Goal: Task Accomplishment & Management: Use online tool/utility

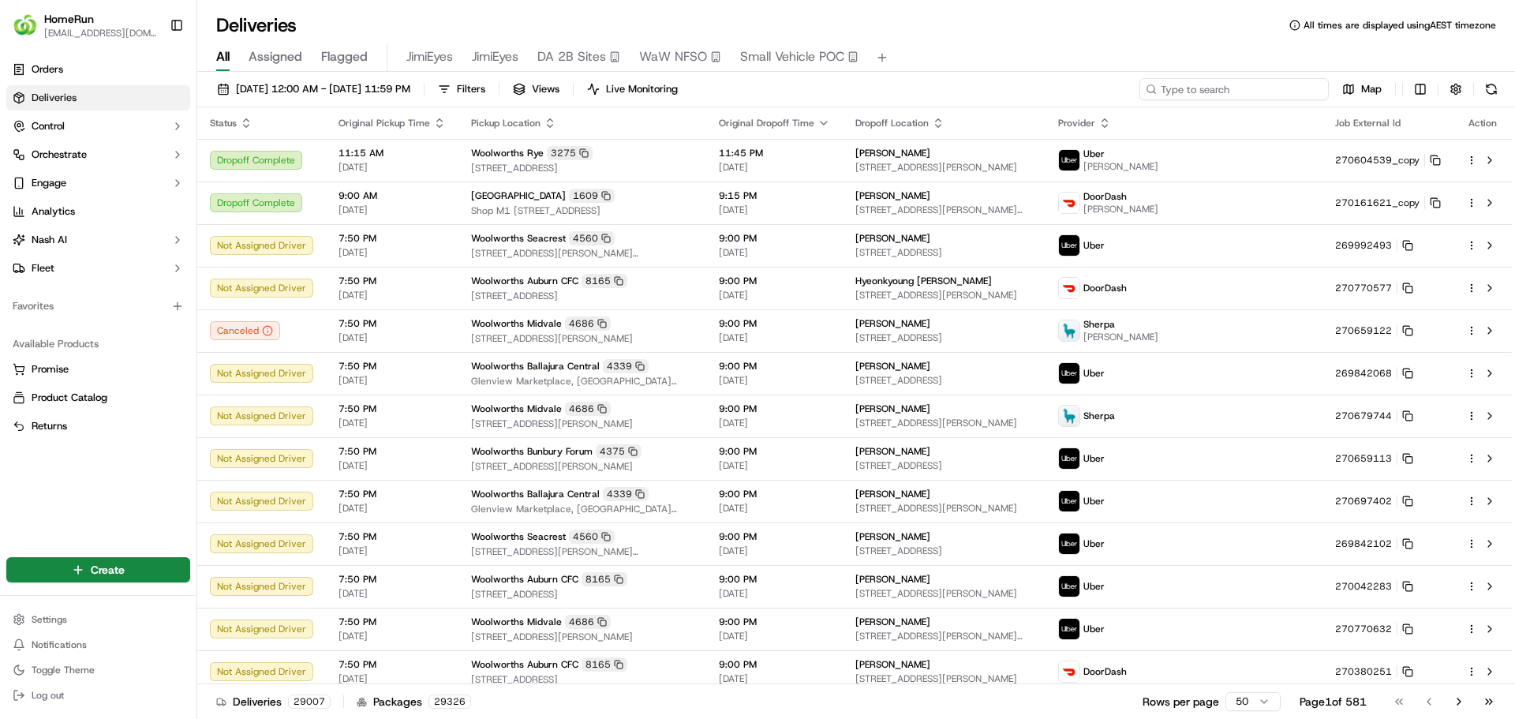
click at [1237, 91] on input at bounding box center [1234, 89] width 189 height 22
paste input "269479032"
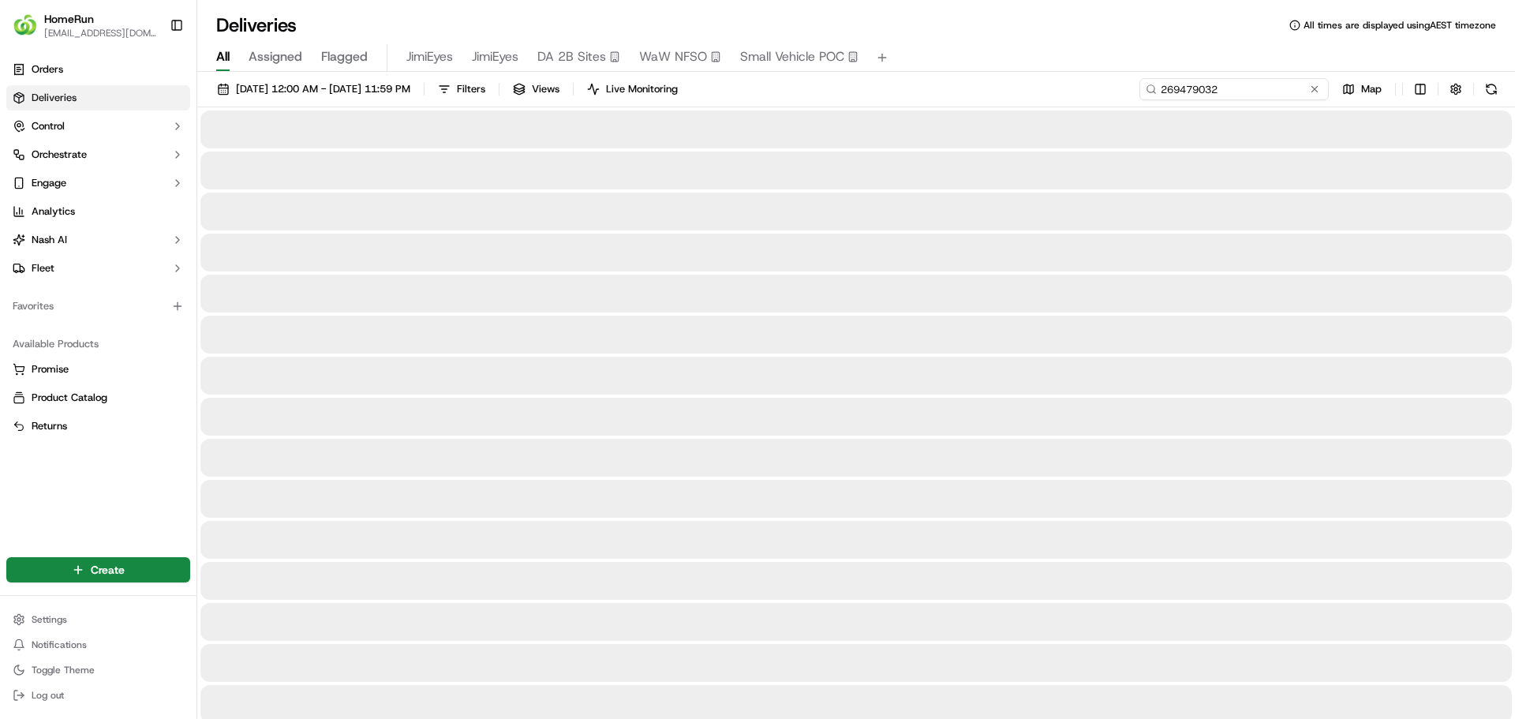
type input "269479032"
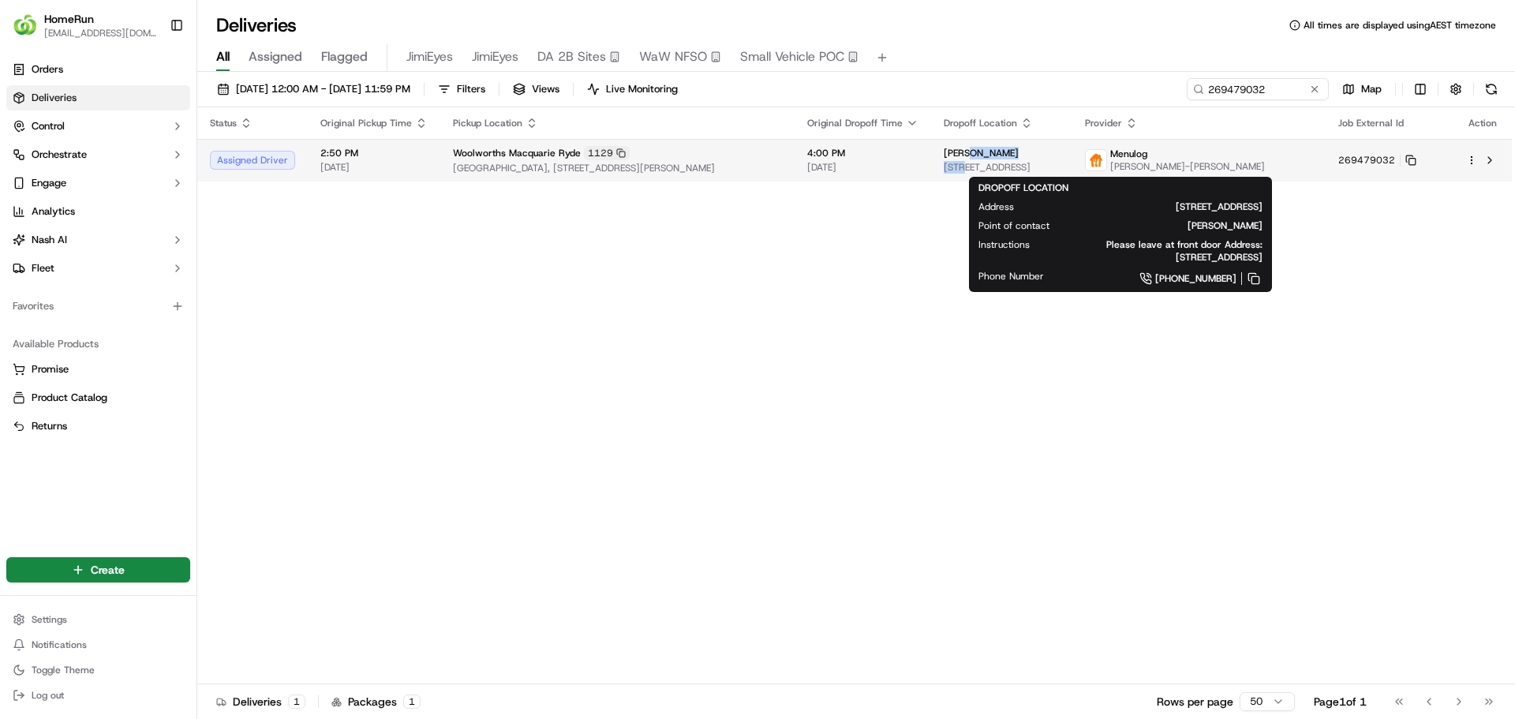
click at [1050, 159] on div "Yvette Escalante 12 Cook St, North Ryde, NSW 2113, AU" at bounding box center [1002, 160] width 116 height 27
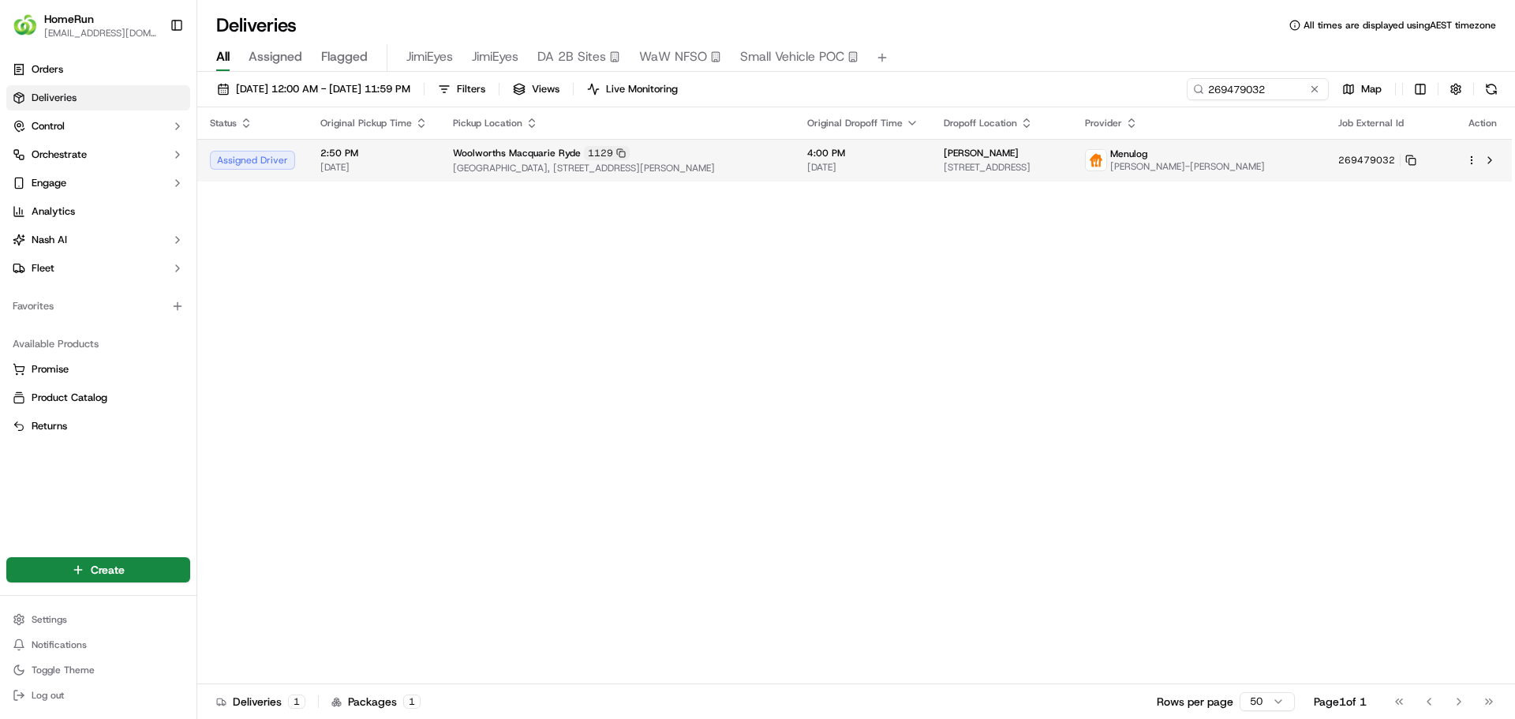
click at [782, 166] on span "Macquarie Shopping Centre, Cnr Waterloo And Herring Roads, North Ryde, NSW 2113…" at bounding box center [617, 168] width 329 height 13
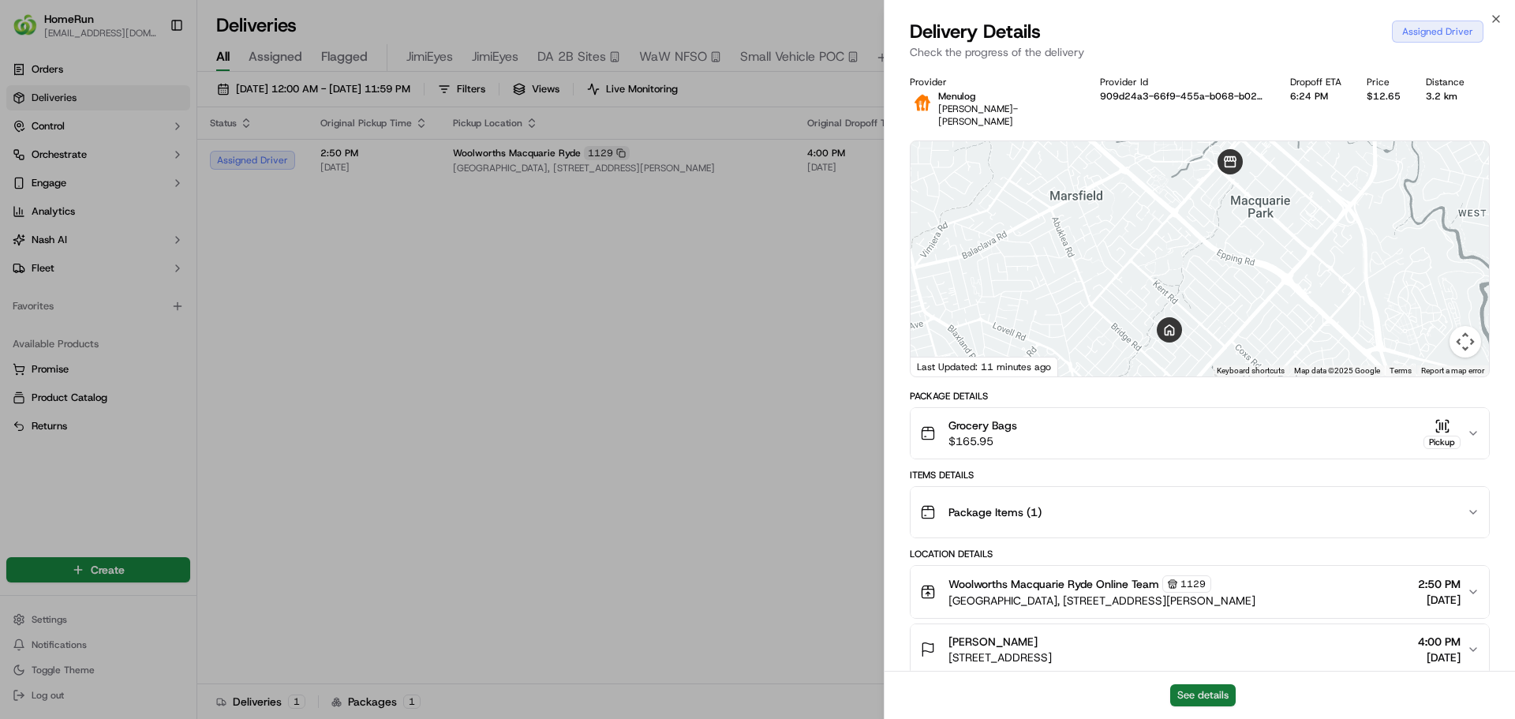
click at [1199, 690] on button "See details" at bounding box center [1203, 695] width 66 height 22
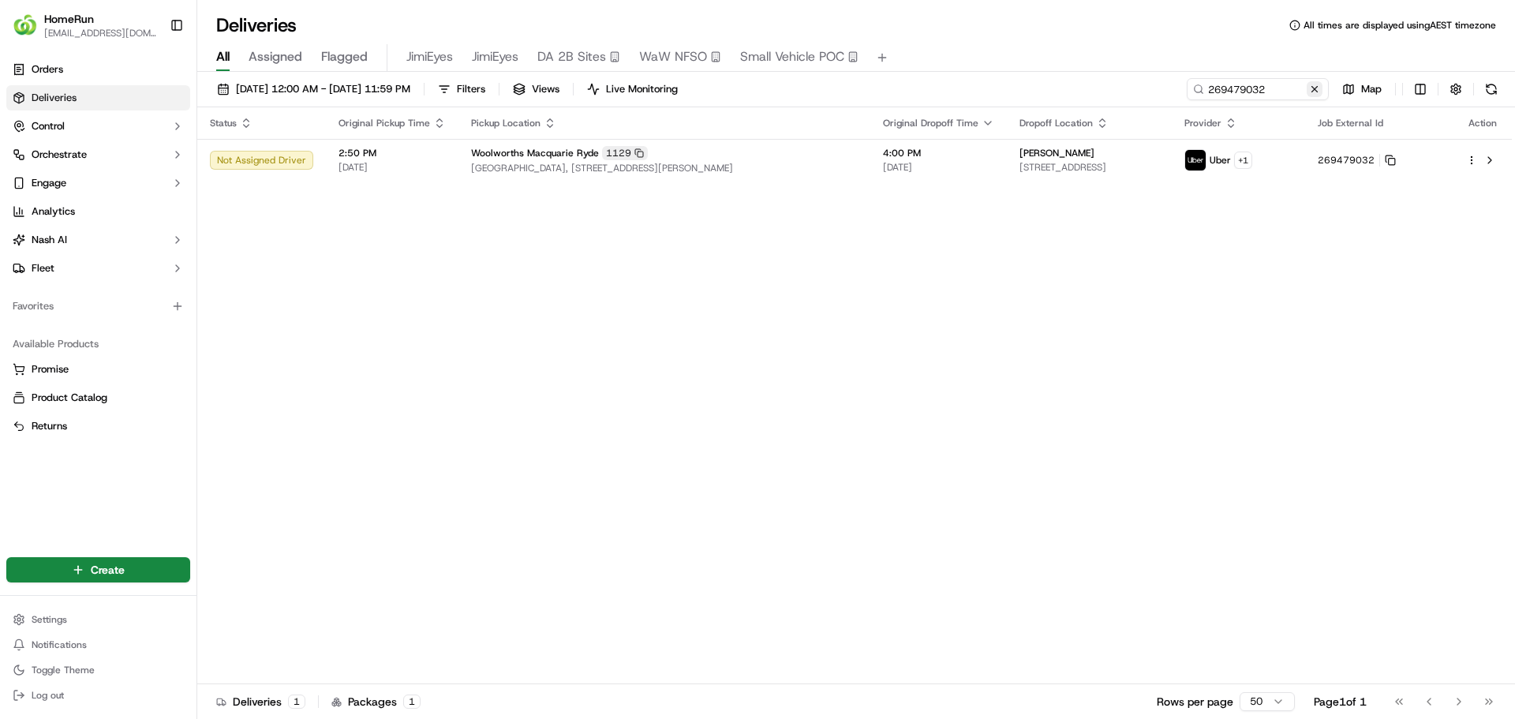
click at [1314, 85] on button at bounding box center [1315, 89] width 16 height 16
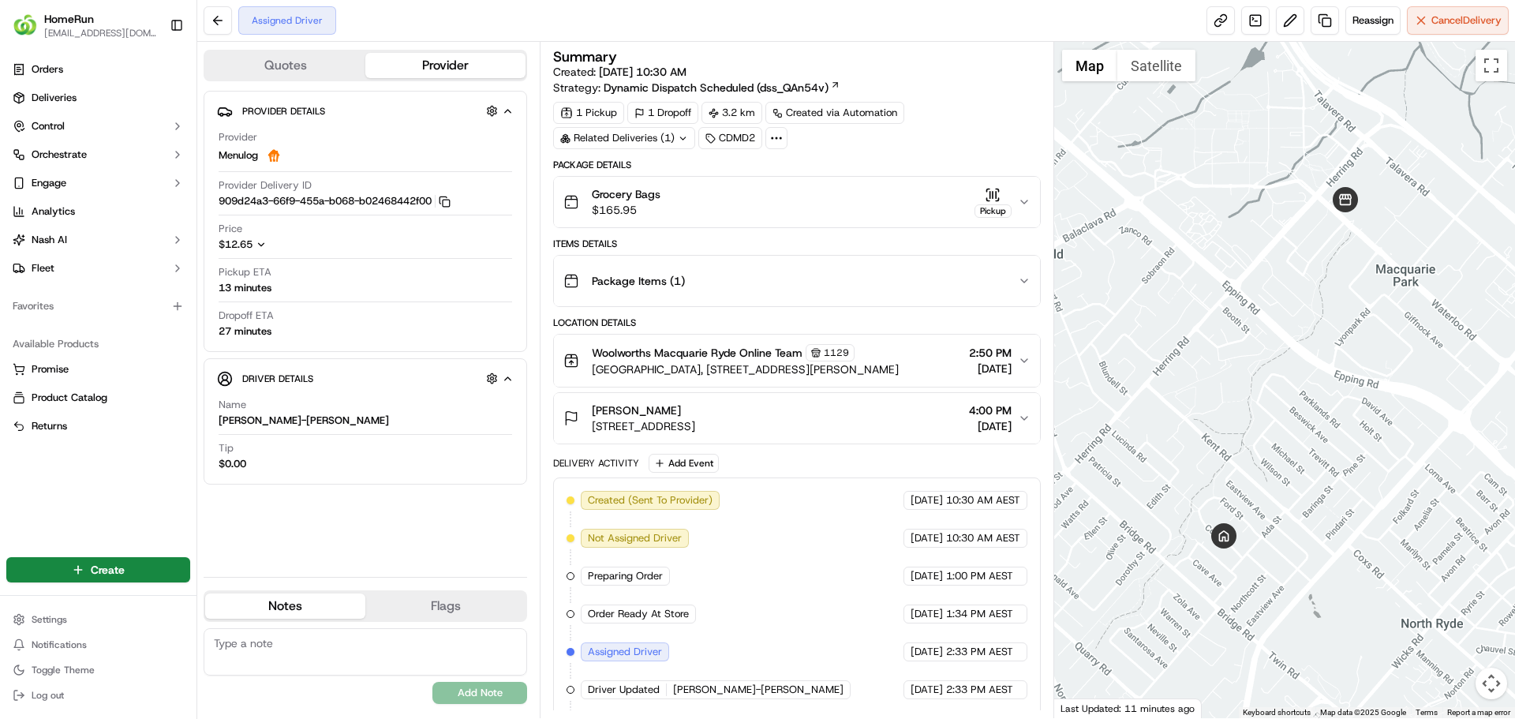
scroll to position [40, 0]
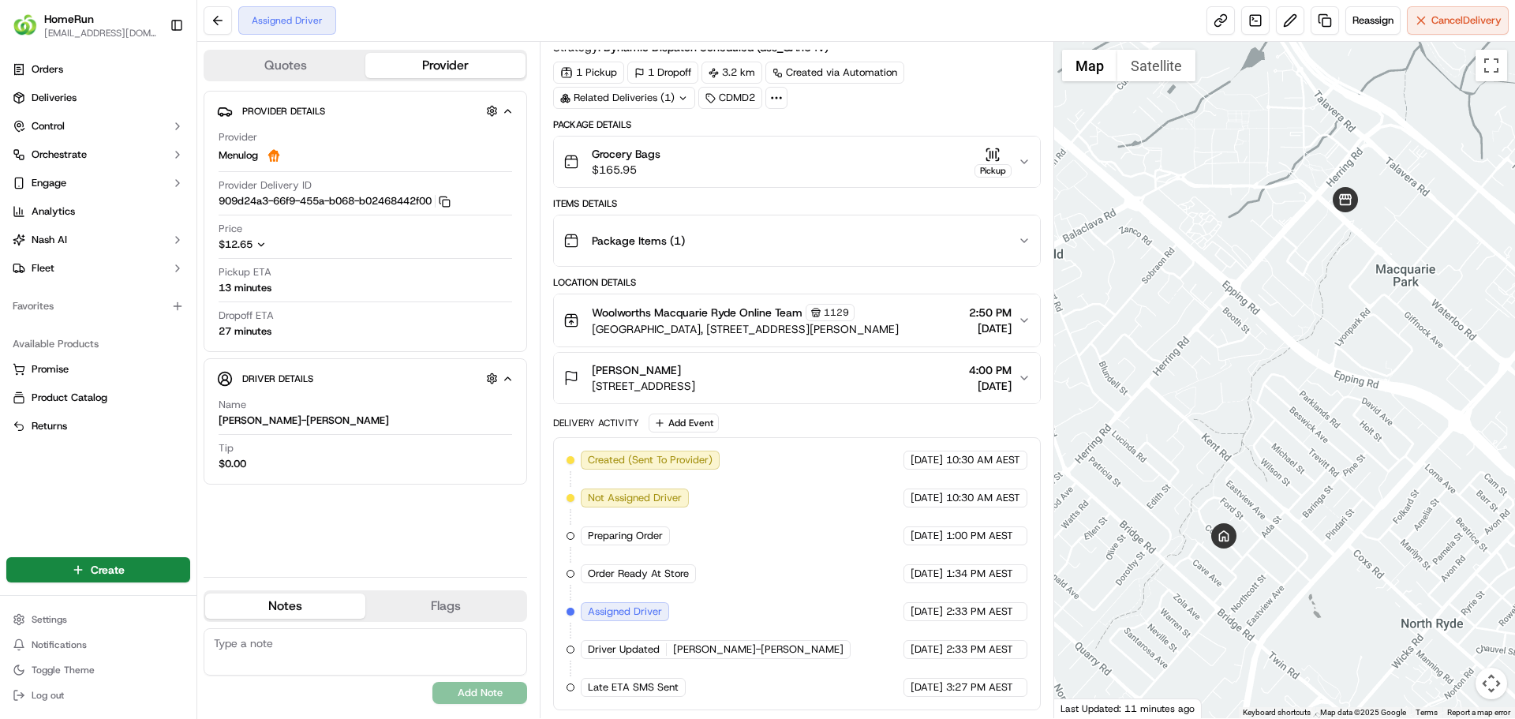
click at [286, 58] on button "Quotes" at bounding box center [285, 65] width 160 height 25
click at [399, 63] on button "Provider" at bounding box center [445, 65] width 160 height 25
click at [1373, 23] on span "Reassign" at bounding box center [1373, 20] width 41 height 14
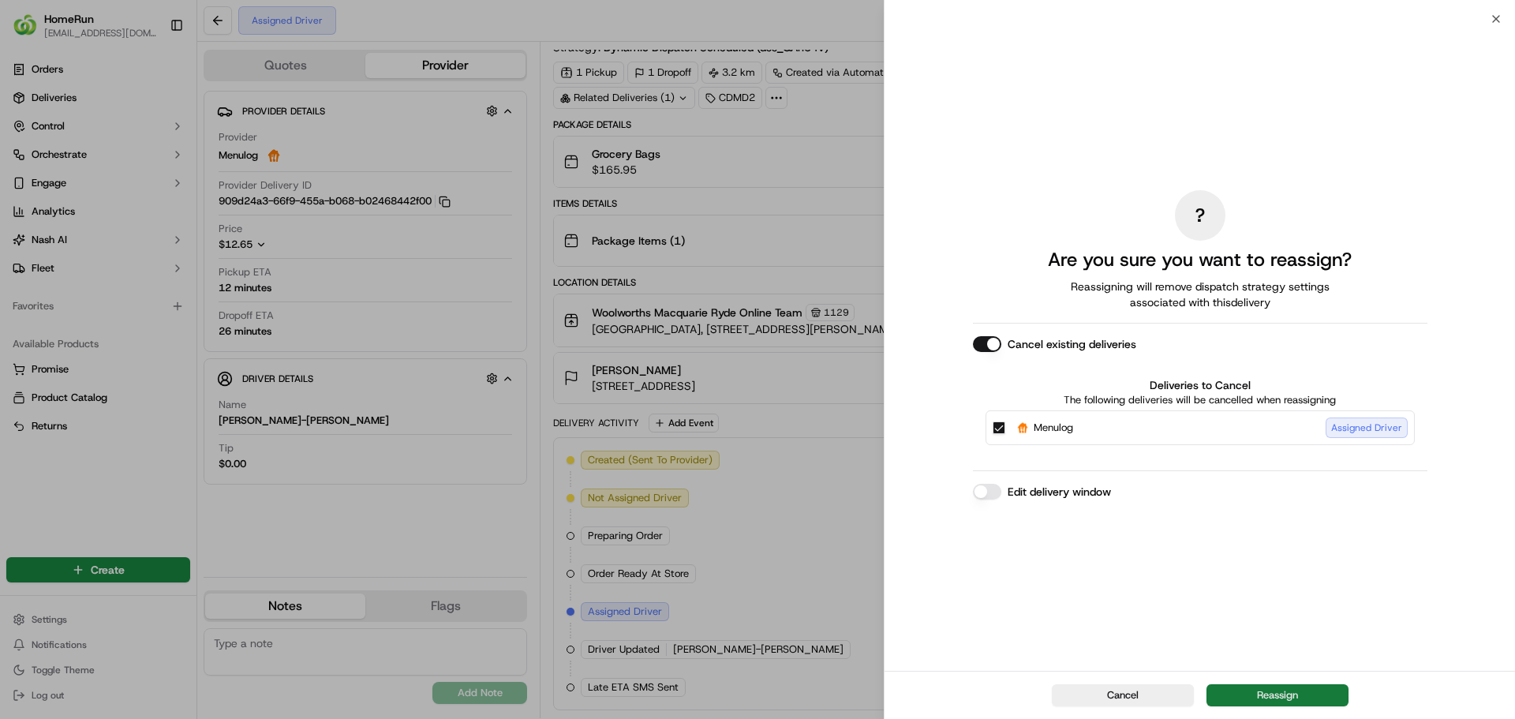
click at [1278, 695] on button "Reassign" at bounding box center [1278, 695] width 142 height 22
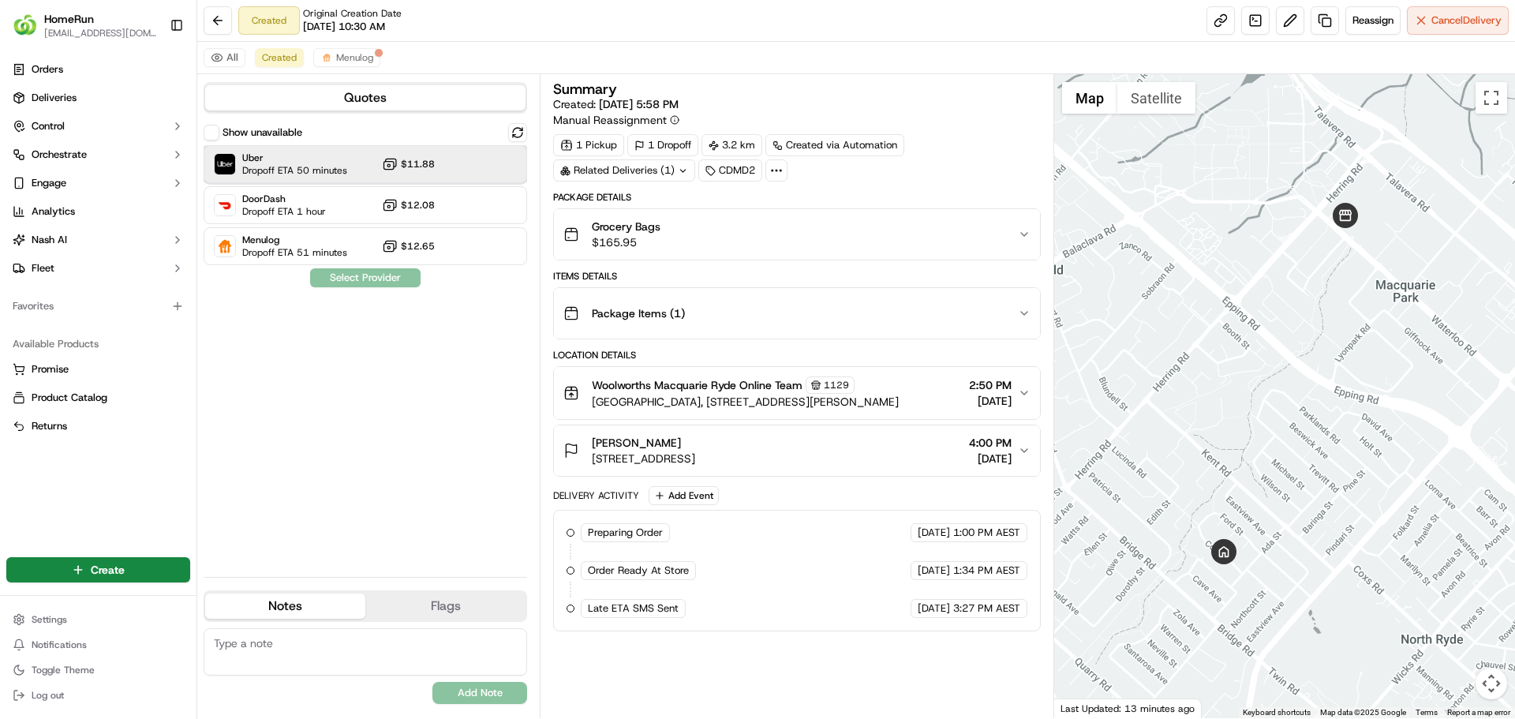
click at [335, 167] on span "Dropoff ETA 50 minutes" at bounding box center [294, 170] width 105 height 13
click at [343, 275] on button "Assign Provider" at bounding box center [365, 277] width 112 height 19
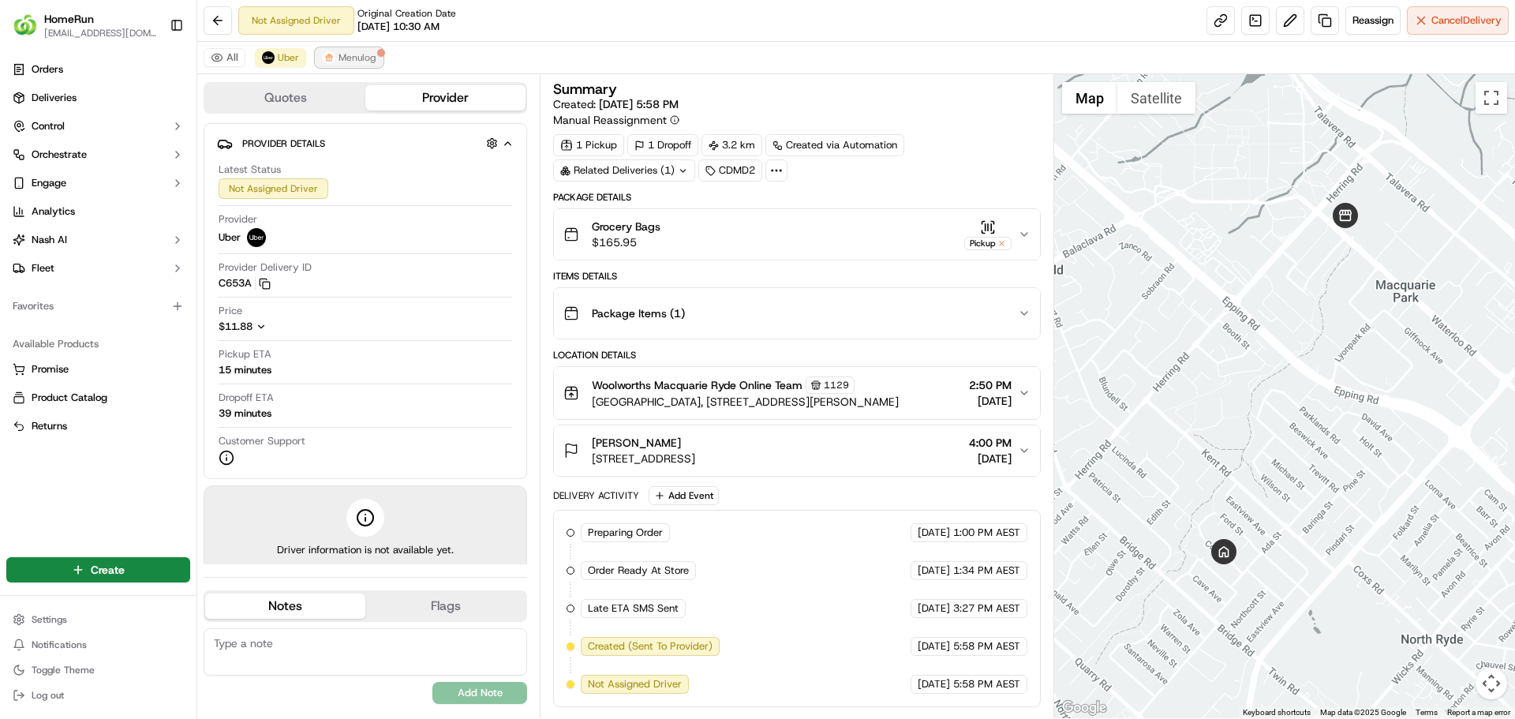
click at [341, 64] on button "Menulog" at bounding box center [349, 57] width 67 height 19
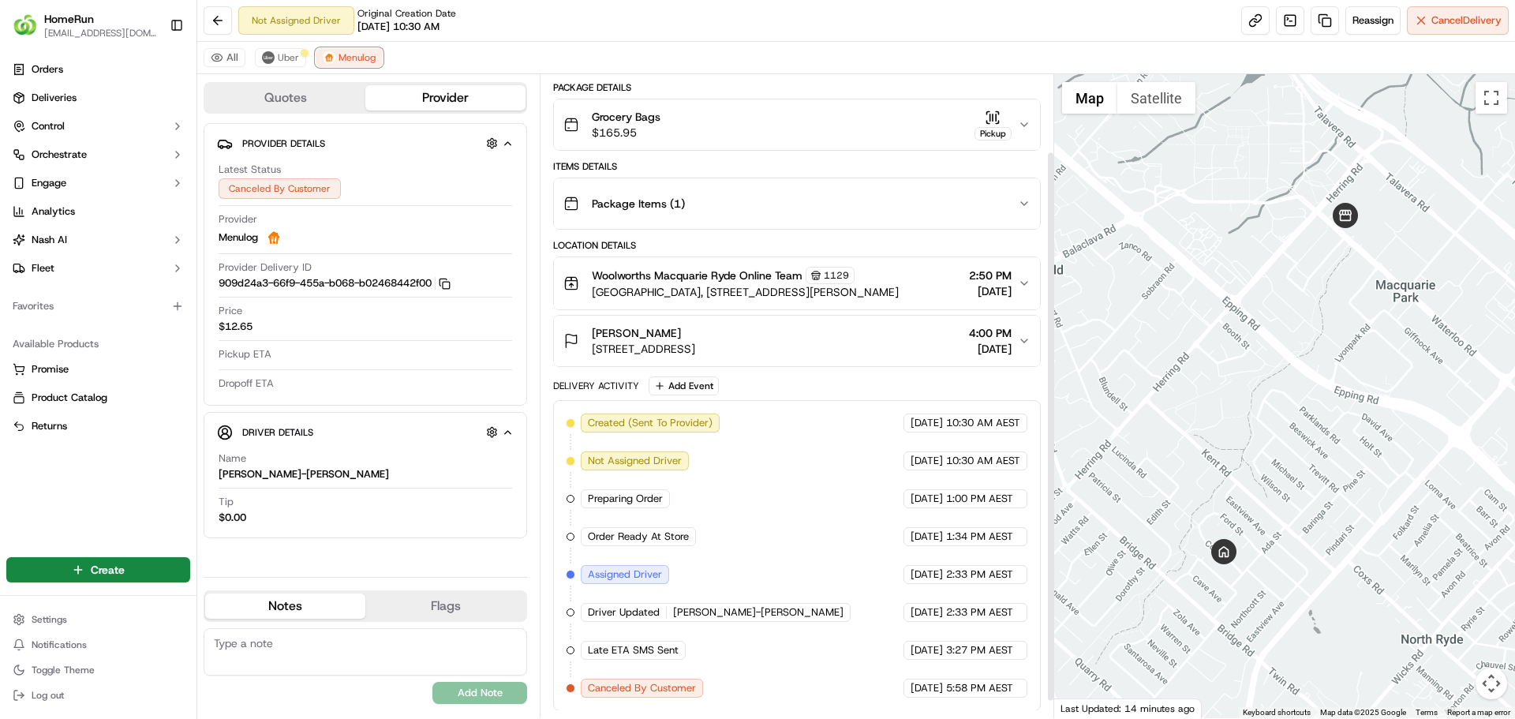
scroll to position [110, 0]
click at [281, 50] on button "Uber" at bounding box center [280, 57] width 51 height 19
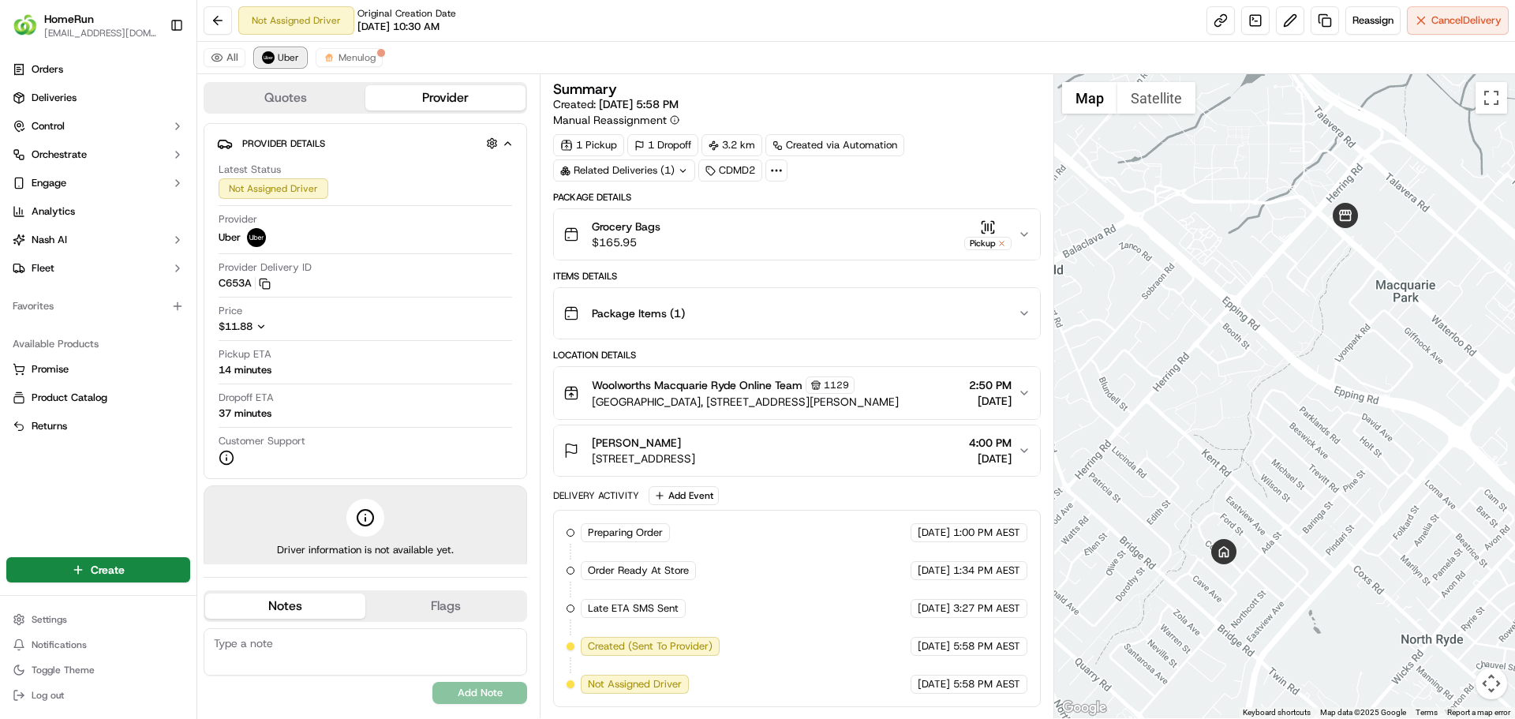
scroll to position [0, 0]
